Goal: Navigation & Orientation: Find specific page/section

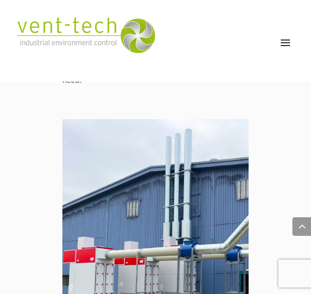
scroll to position [1296, 0]
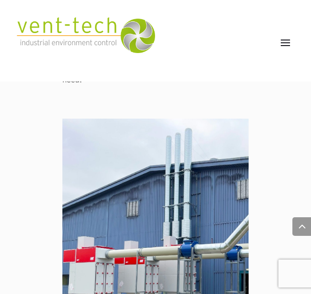
click at [284, 45] on span at bounding box center [285, 42] width 15 height 15
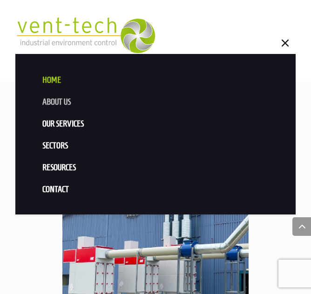
click at [56, 100] on link "About us" at bounding box center [155, 102] width 252 height 22
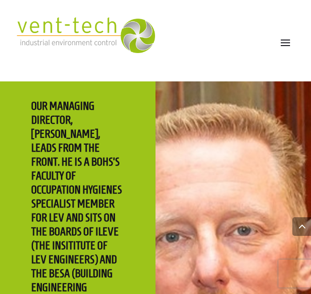
scroll to position [2128, 0]
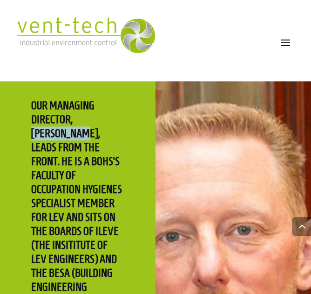
drag, startPoint x: 74, startPoint y: 102, endPoint x: 51, endPoint y: 115, distance: 27.1
copy h2 "[PERSON_NAME]"
click at [190, 73] on div "Home About us Our Services Consultancy Design Installation Commissioning Testin…" at bounding box center [155, 45] width 280 height 72
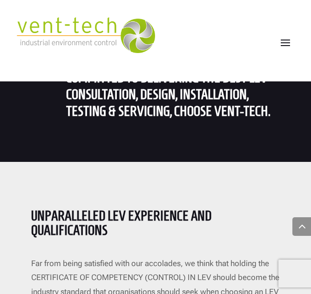
scroll to position [2793, 0]
